Goal: Task Accomplishment & Management: Manage account settings

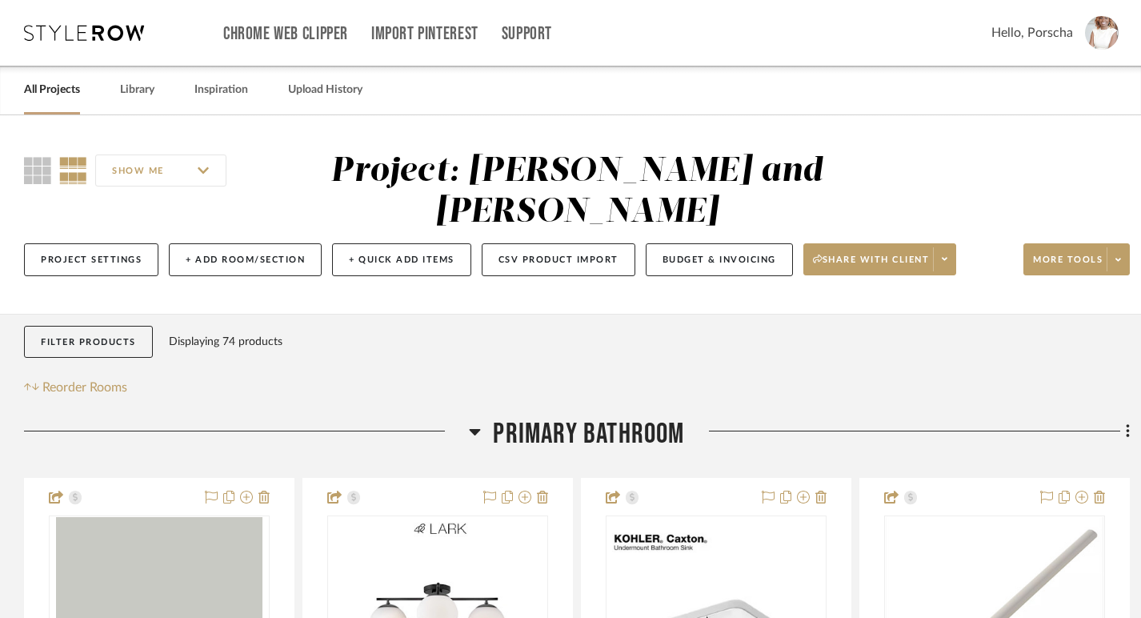
click at [1073, 33] on span "Hello, Porscha" at bounding box center [1033, 32] width 82 height 19
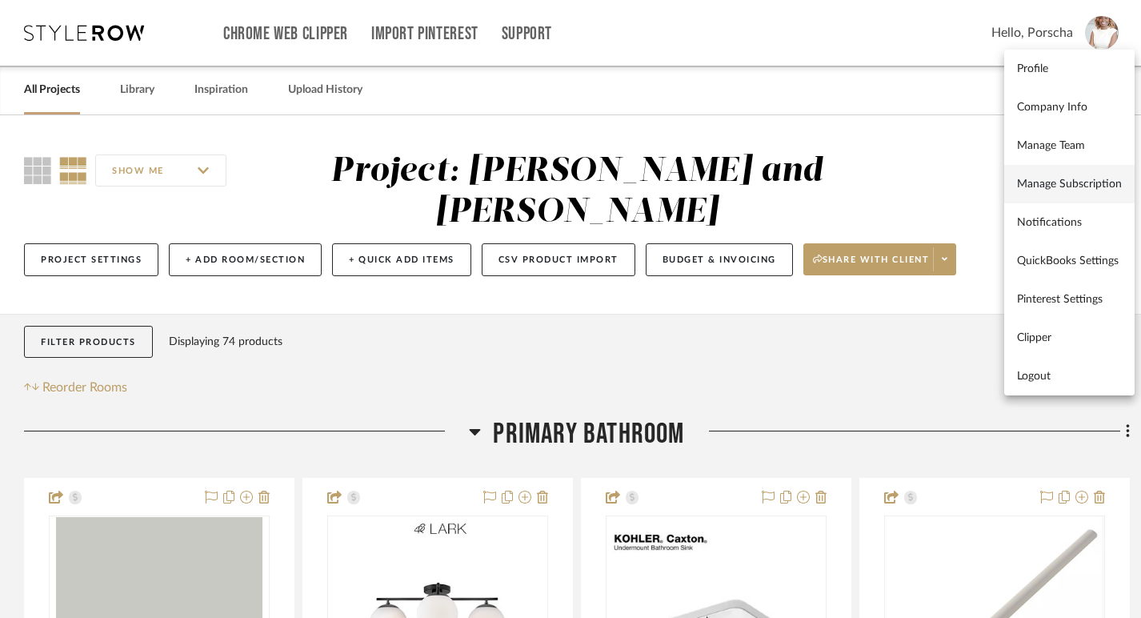
click at [1073, 179] on span "Manage Subscription" at bounding box center [1069, 185] width 105 height 14
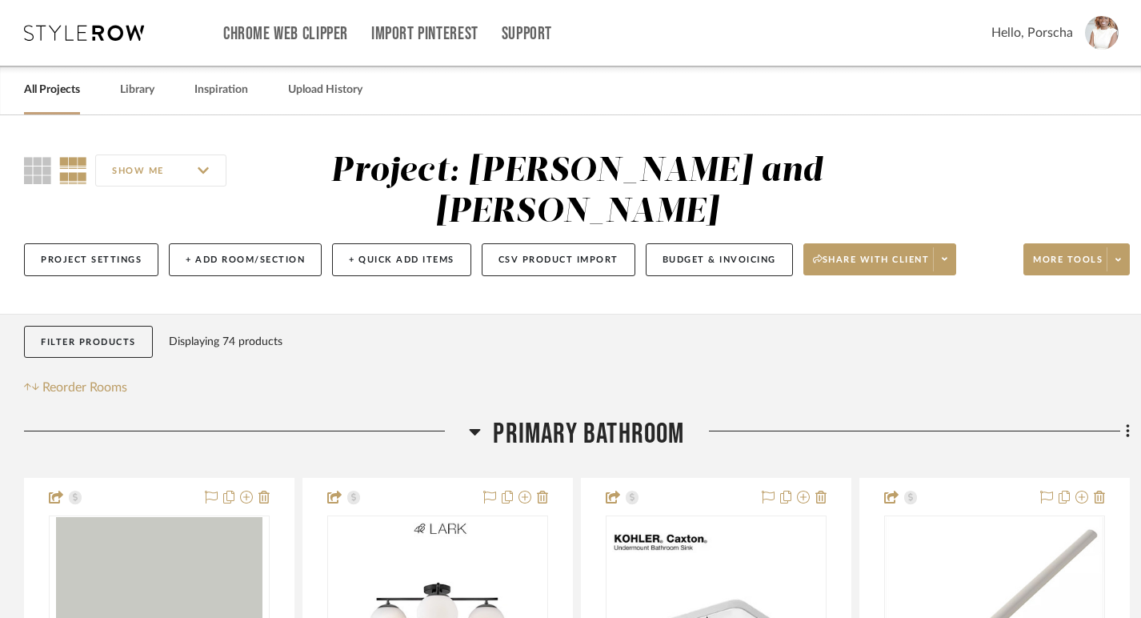
click at [1112, 26] on img at bounding box center [1102, 33] width 34 height 34
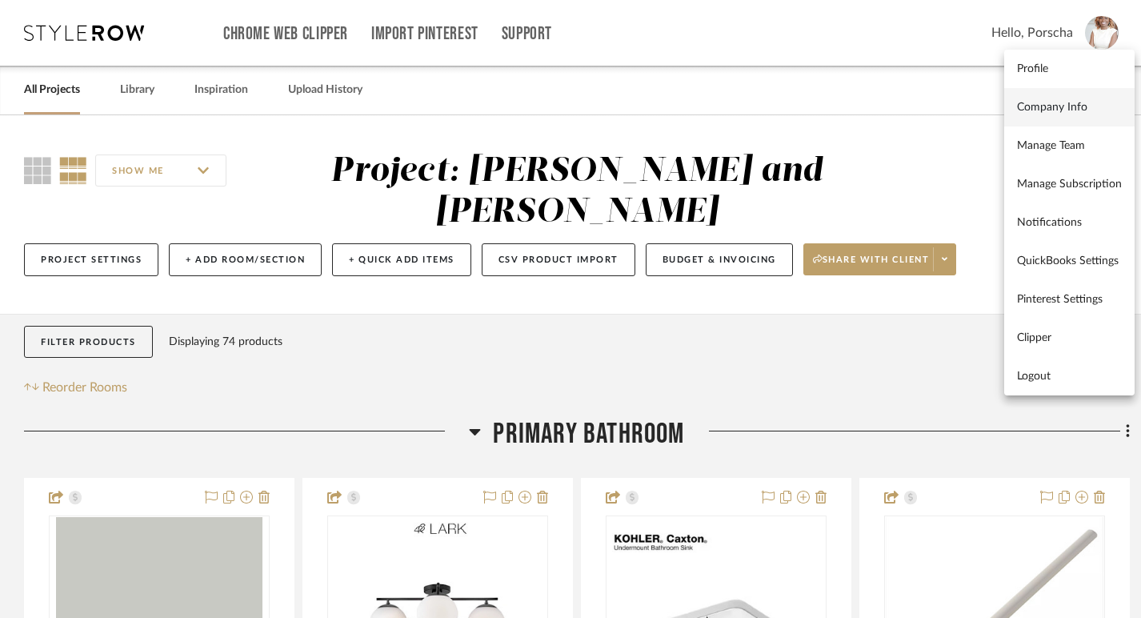
click at [1074, 98] on link "Company Info" at bounding box center [1069, 107] width 130 height 38
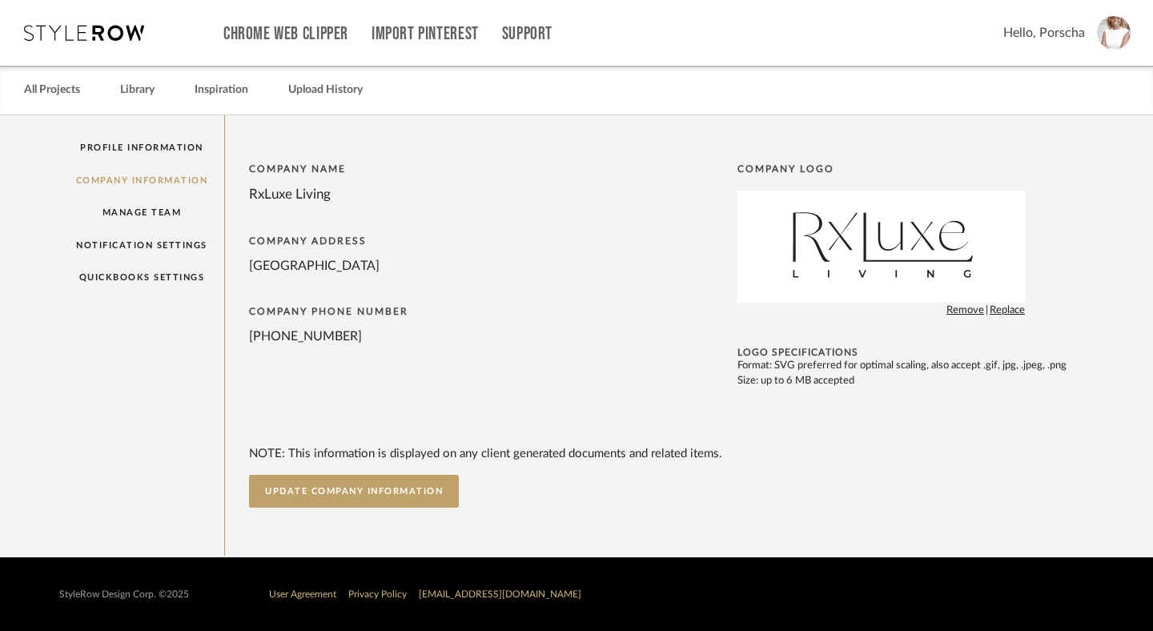
click at [1124, 22] on img at bounding box center [1114, 33] width 34 height 34
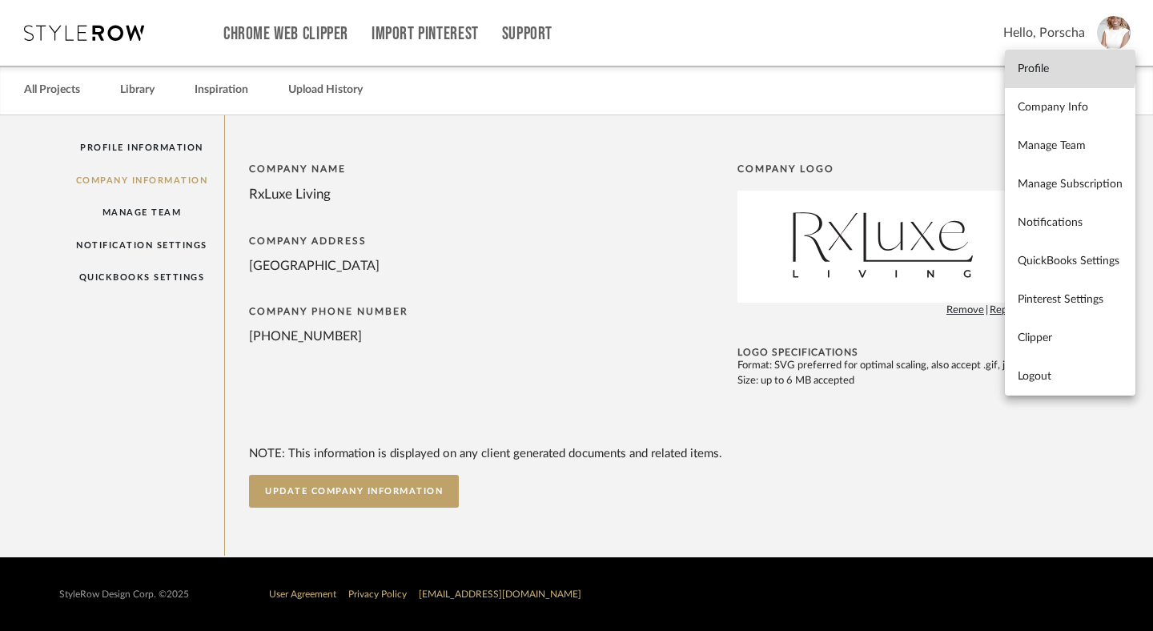
click at [1052, 66] on span "Profile" at bounding box center [1069, 69] width 105 height 14
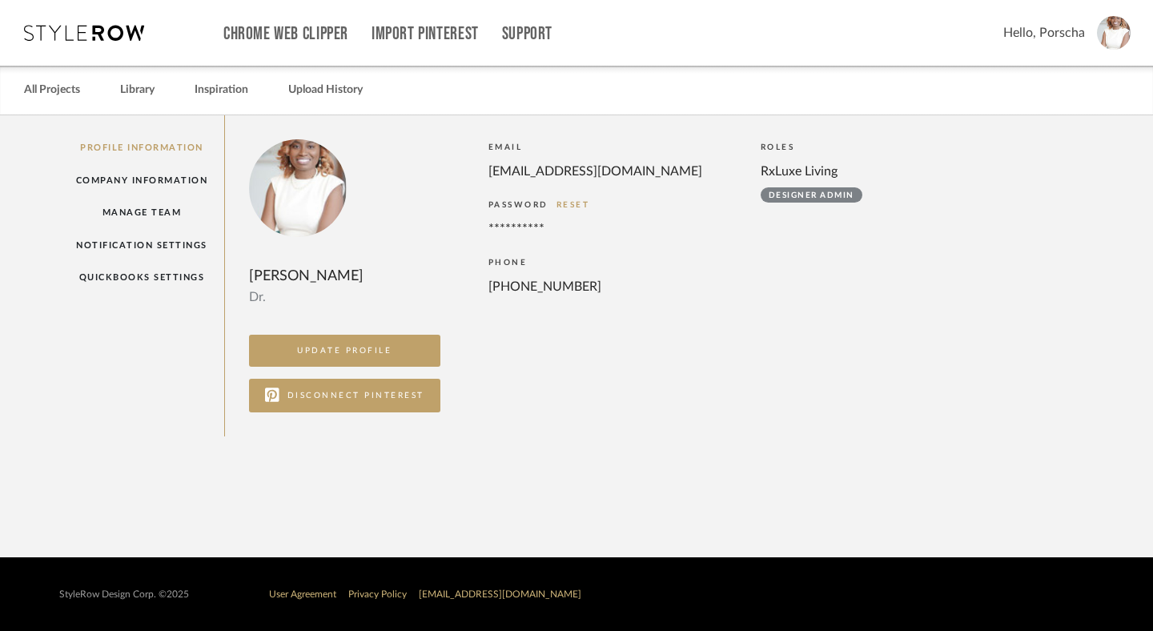
click at [1097, 28] on img at bounding box center [1114, 33] width 34 height 34
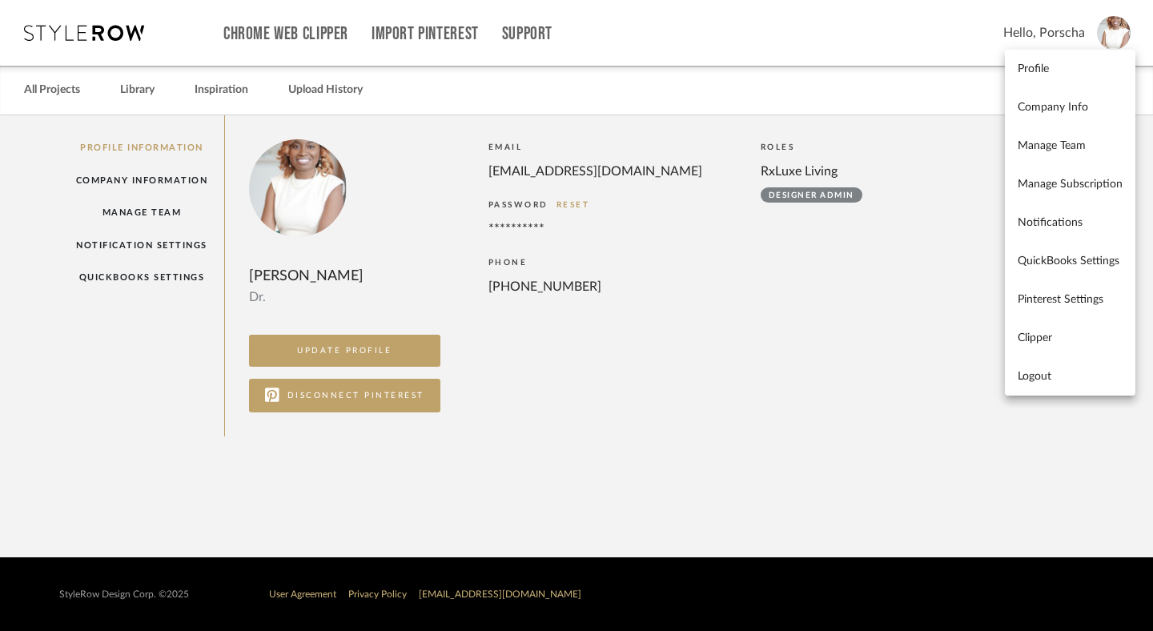
click at [60, 90] on div at bounding box center [576, 315] width 1153 height 631
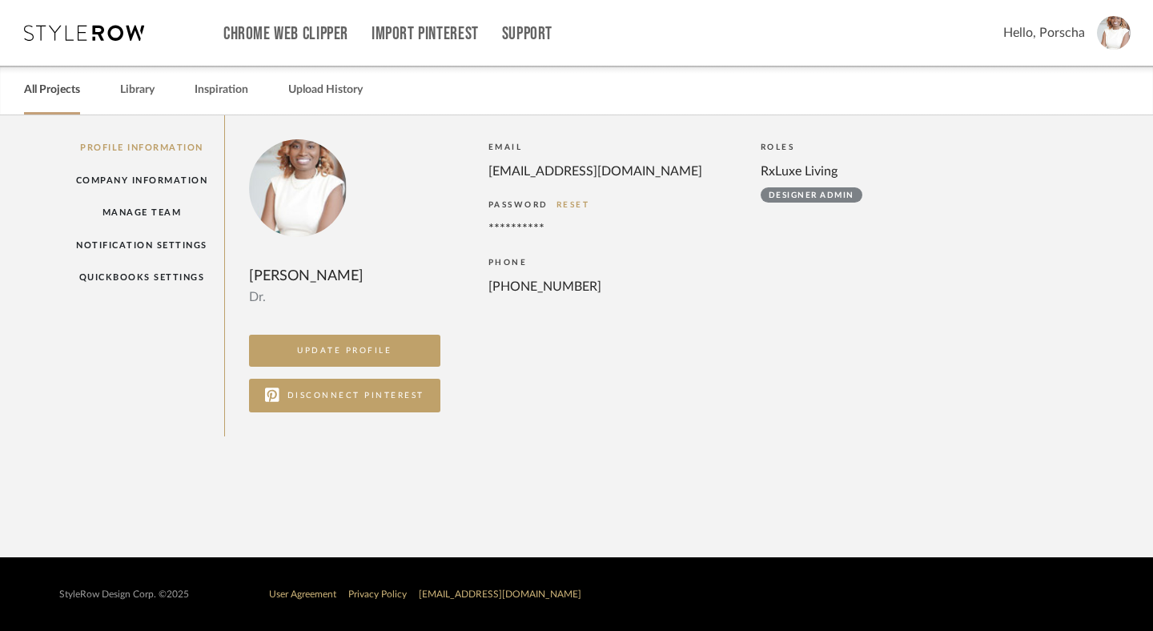
click at [66, 91] on link "All Projects" at bounding box center [52, 90] width 56 height 22
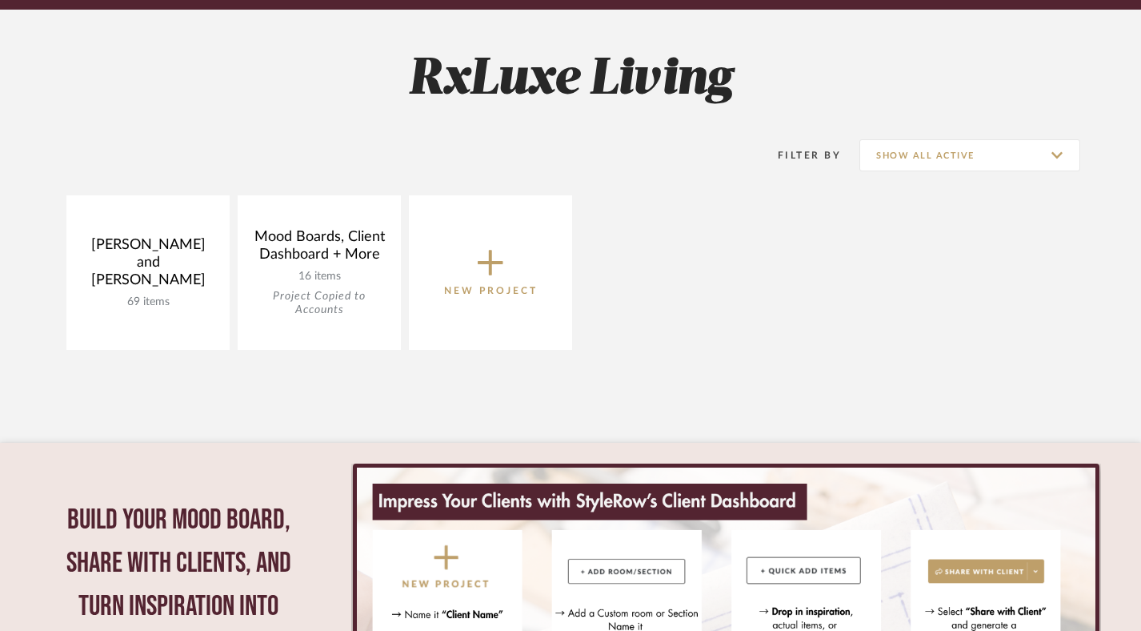
scroll to position [438, 0]
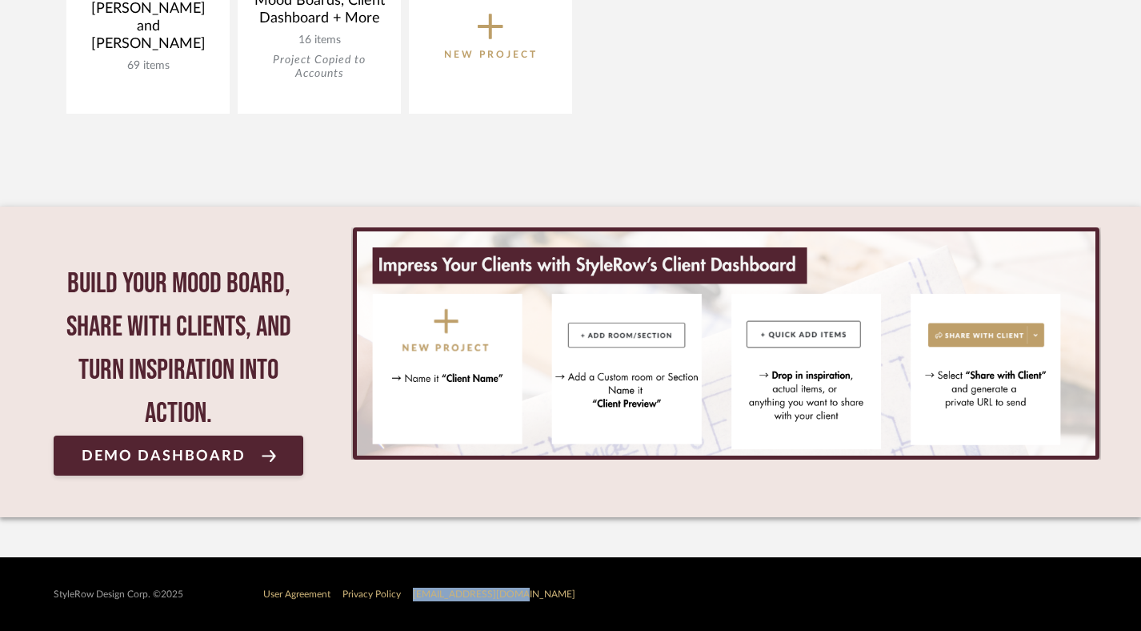
drag, startPoint x: 519, startPoint y: 600, endPoint x: 410, endPoint y: 599, distance: 109.7
click at [410, 599] on div "User Agreement Privacy Policy [EMAIL_ADDRESS][DOMAIN_NAME]" at bounding box center [662, 594] width 799 height 14
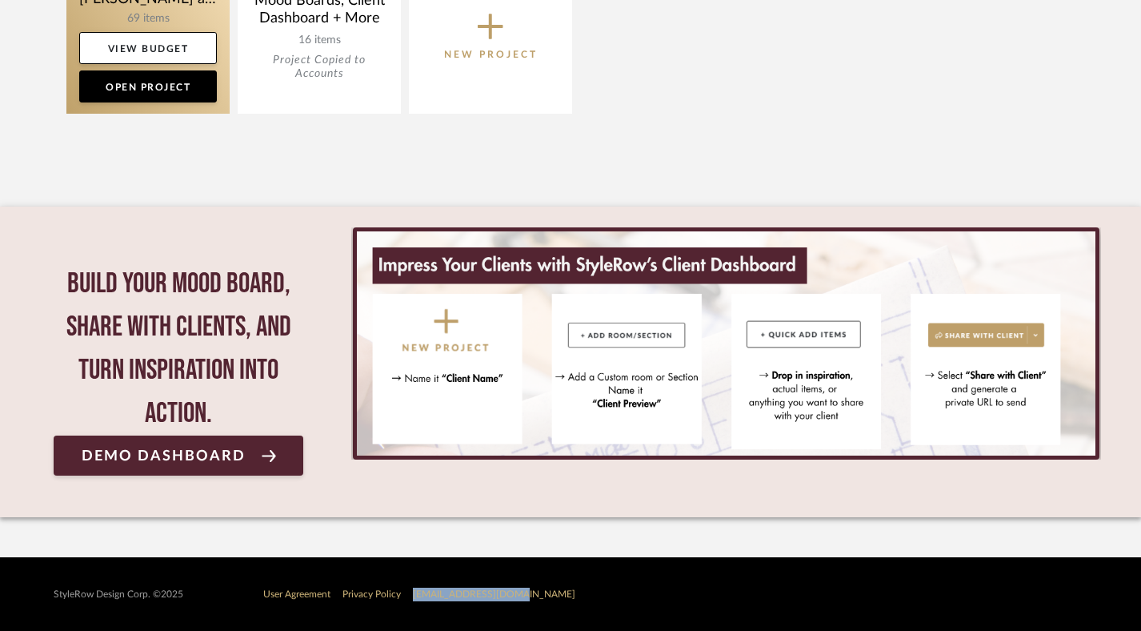
copy link "[EMAIL_ADDRESS][DOMAIN_NAME]"
